Goal: Communication & Community: Answer question/provide support

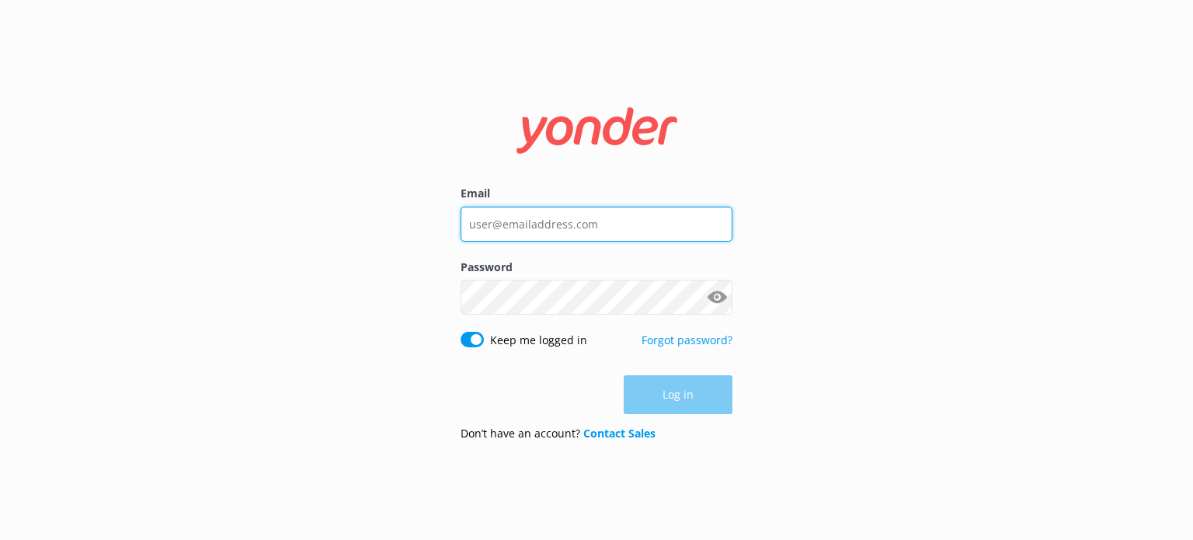
click at [550, 240] on input "Email" at bounding box center [597, 224] width 272 height 35
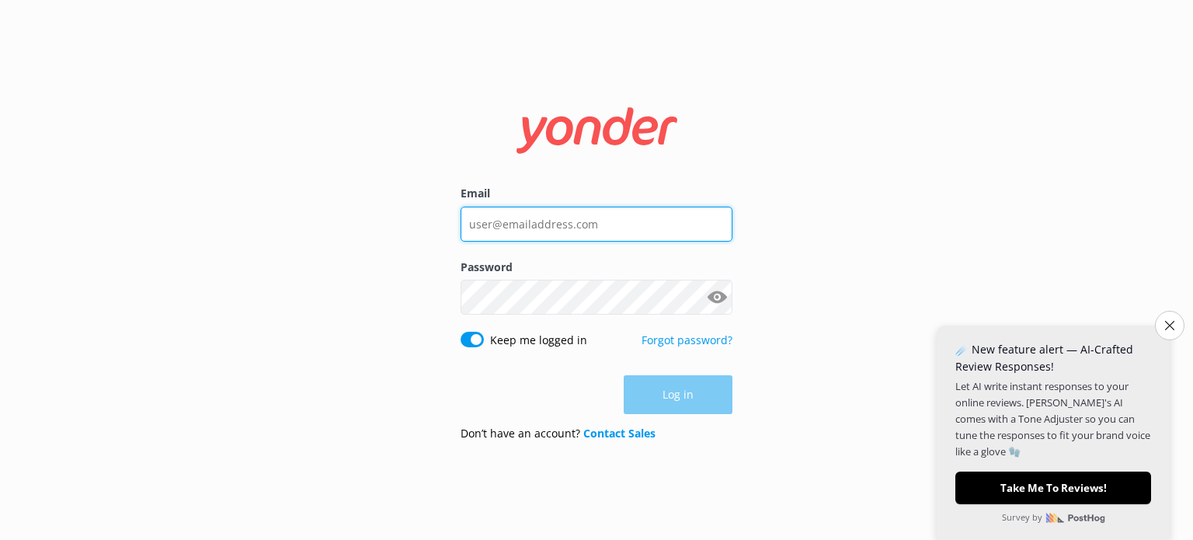
type input "[EMAIL_ADDRESS][DOMAIN_NAME]"
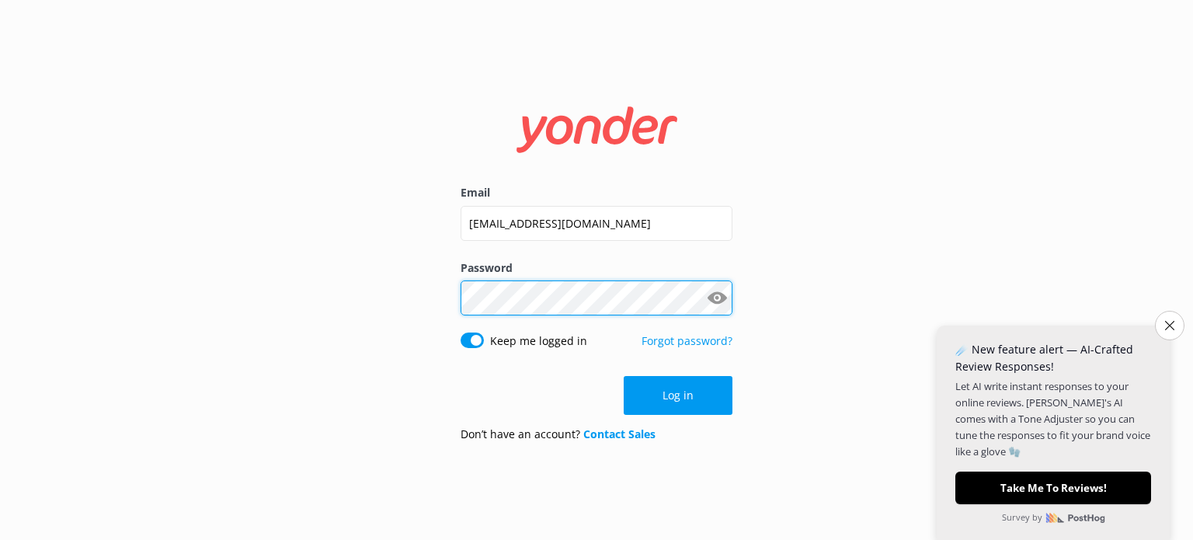
click button "Log in" at bounding box center [678, 395] width 109 height 39
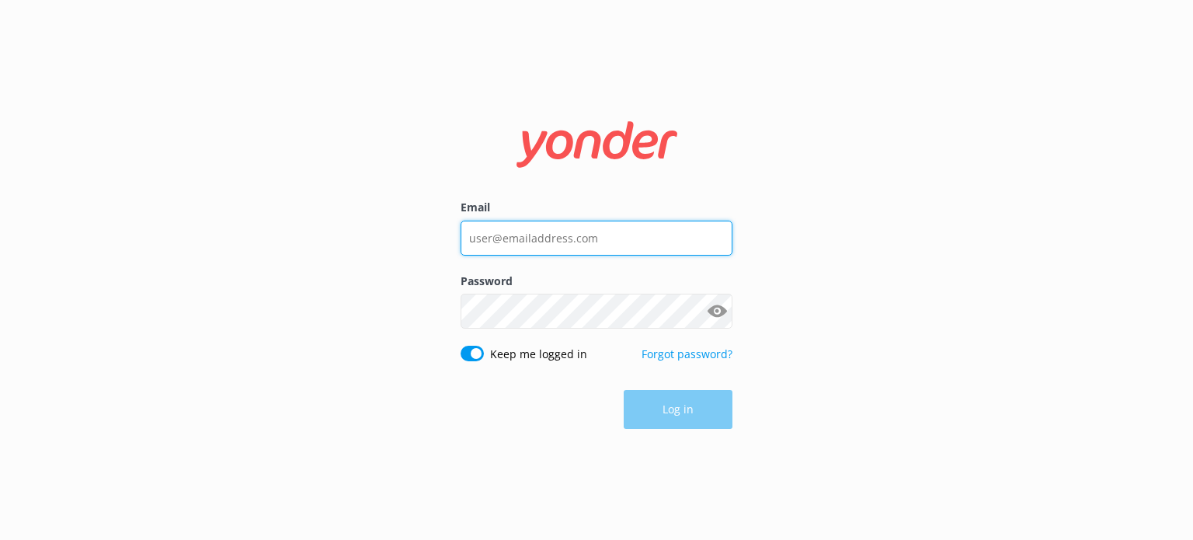
click at [577, 231] on input "Email" at bounding box center [597, 238] width 272 height 35
type input "[EMAIL_ADDRESS][DOMAIN_NAME]"
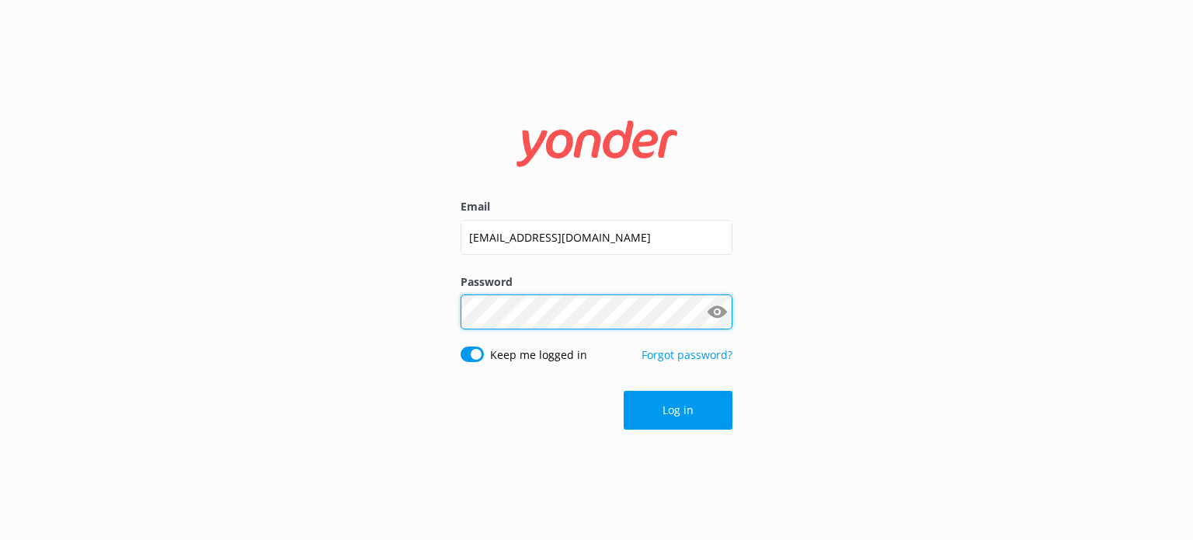
click button "Log in" at bounding box center [678, 410] width 109 height 39
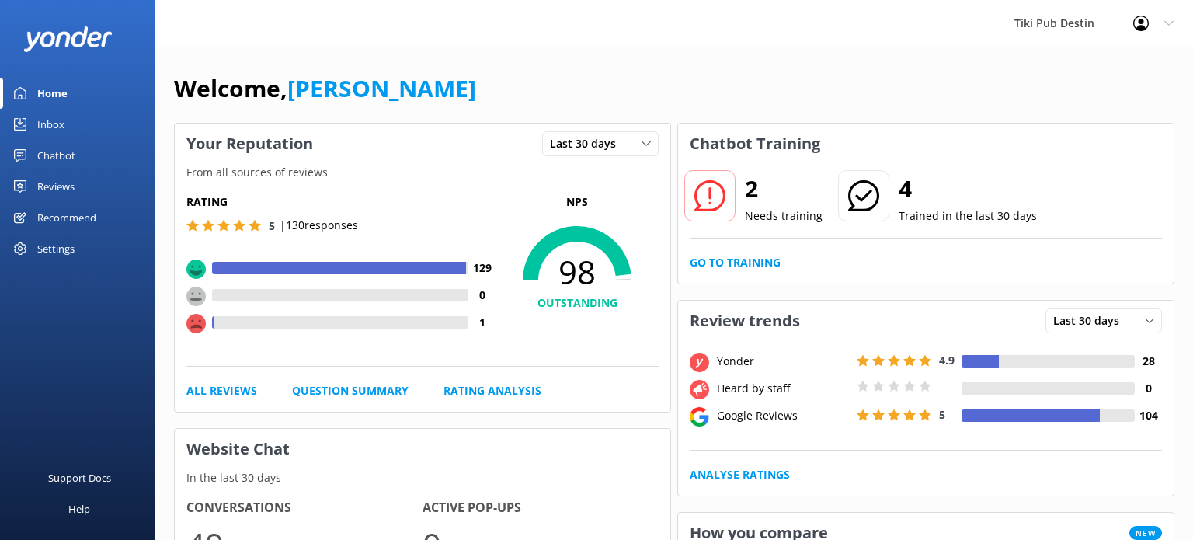
click at [88, 101] on link "Home" at bounding box center [77, 93] width 155 height 31
click at [61, 137] on div "Inbox" at bounding box center [50, 124] width 27 height 31
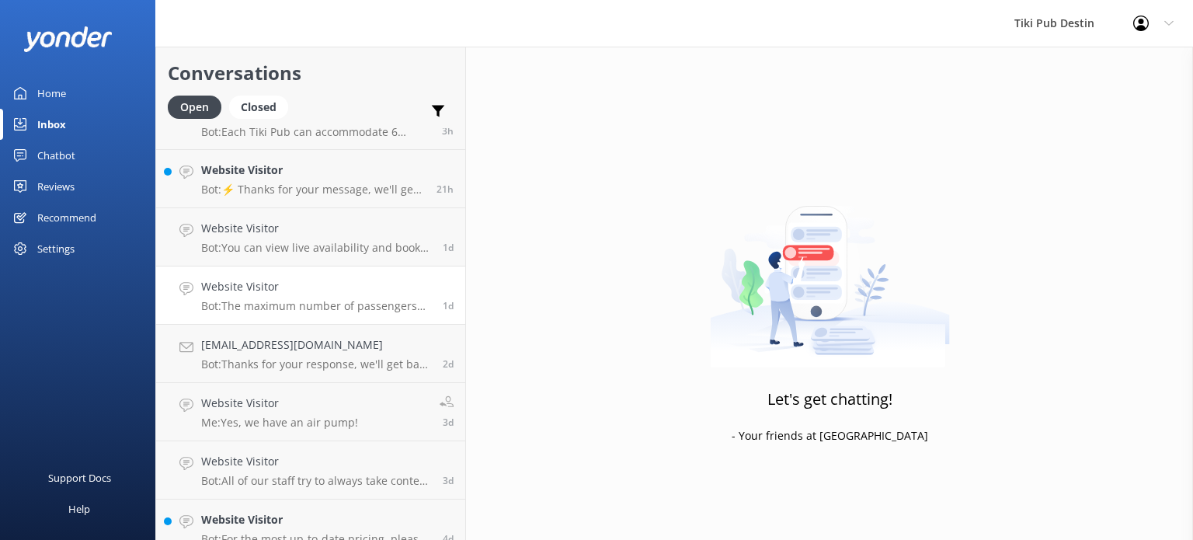
scroll to position [53, 0]
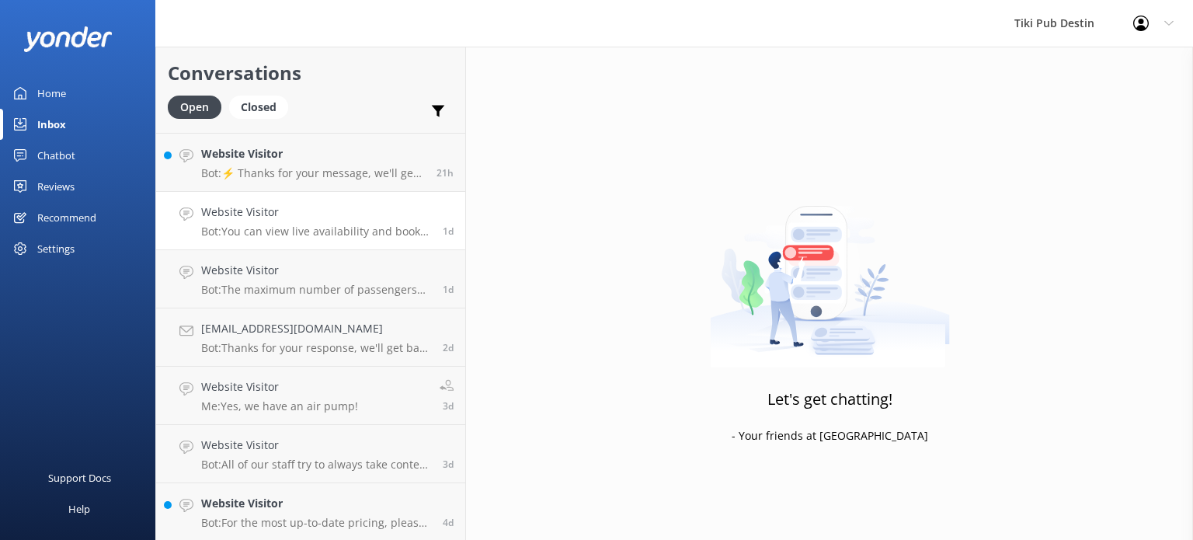
click at [396, 207] on h4 "Website Visitor" at bounding box center [316, 212] width 230 height 17
